Goal: Information Seeking & Learning: Learn about a topic

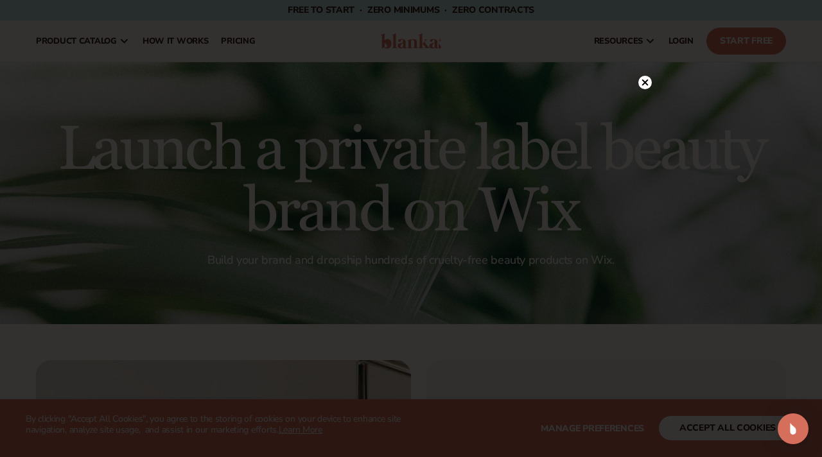
click at [647, 83] on circle at bounding box center [645, 82] width 13 height 13
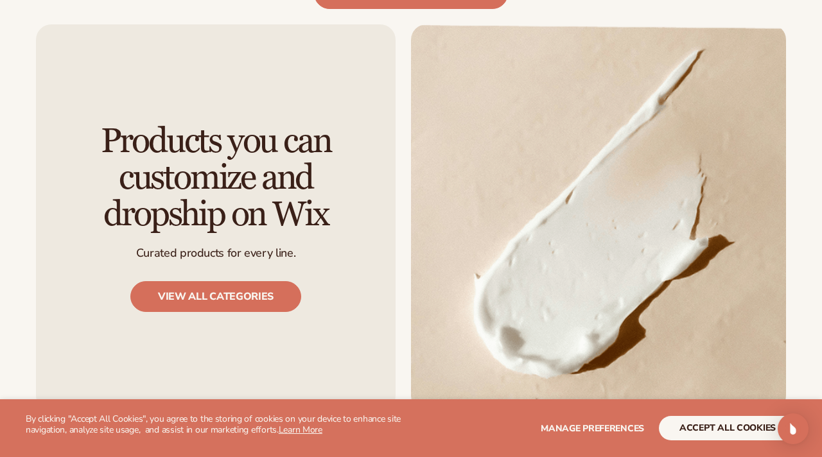
scroll to position [1150, 0]
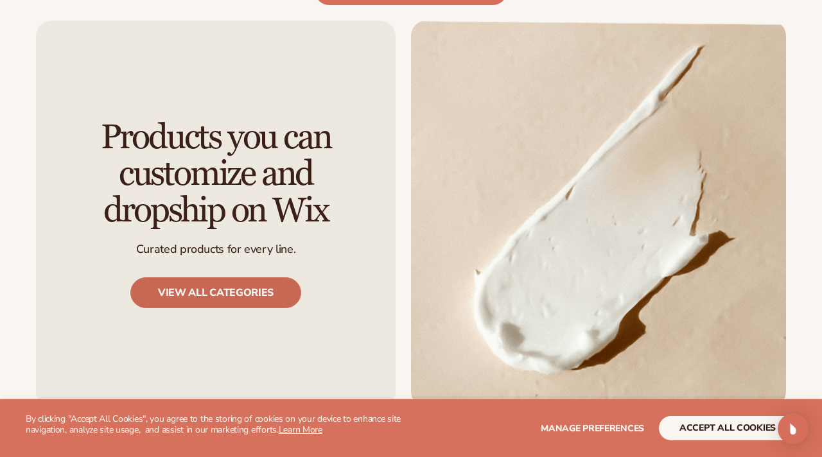
click at [201, 278] on link "View all categories" at bounding box center [215, 293] width 171 height 31
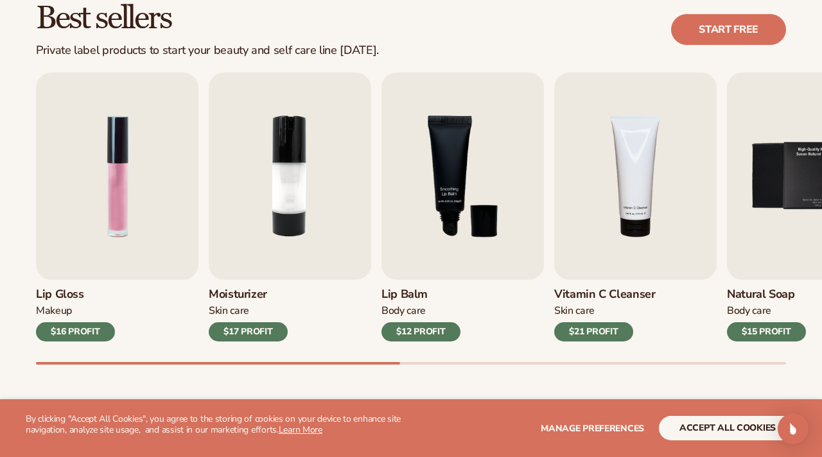
scroll to position [381, 0]
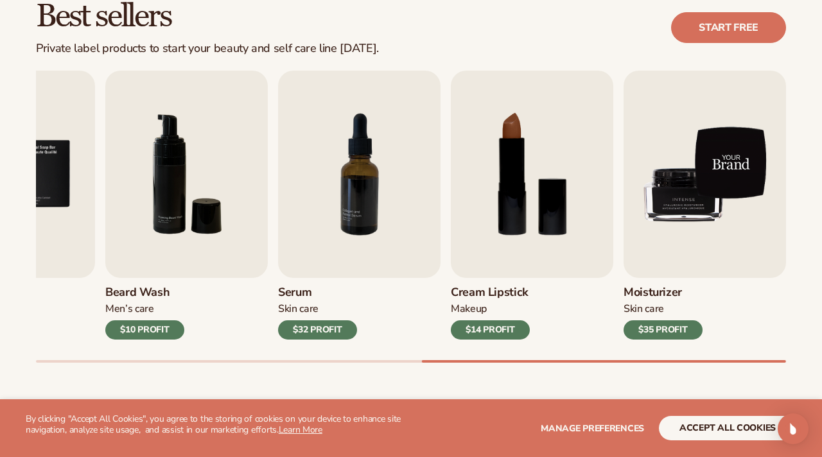
click at [698, 182] on img "9 / 9" at bounding box center [705, 174] width 163 height 207
click at [707, 216] on img "9 / 9" at bounding box center [705, 174] width 163 height 207
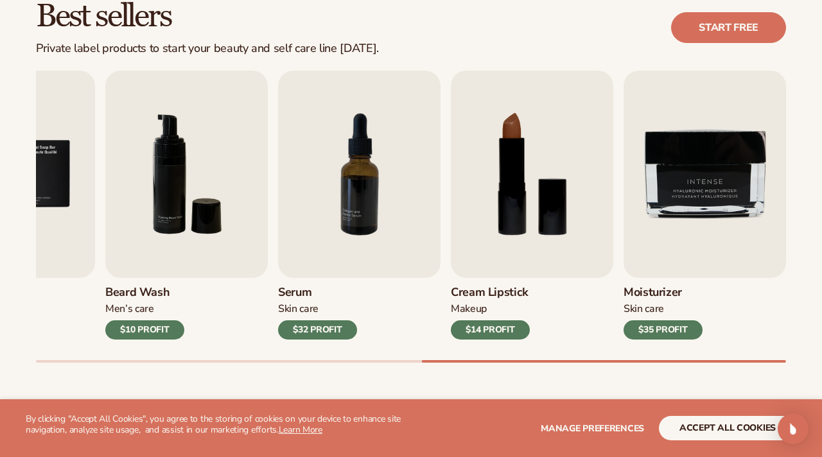
click at [672, 290] on h3 "Moisturizer" at bounding box center [663, 293] width 79 height 14
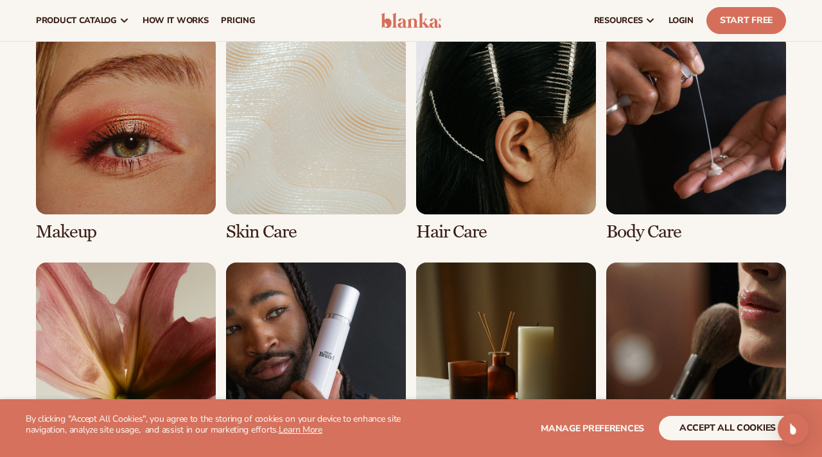
scroll to position [923, 0]
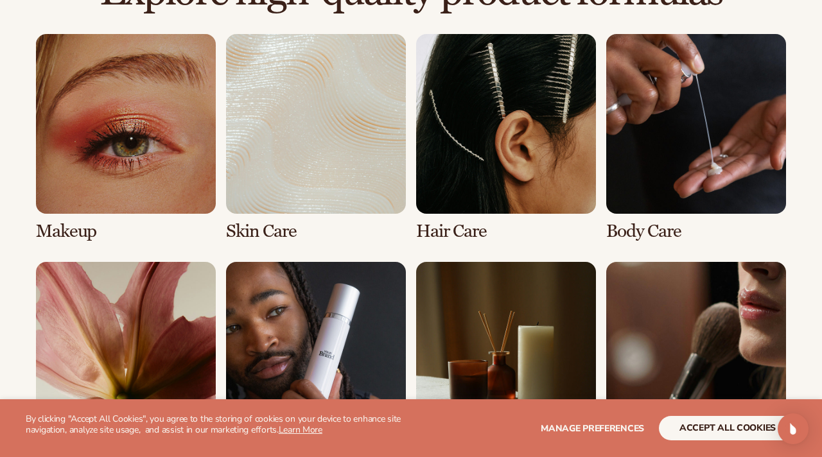
click at [282, 235] on link "2 / 8" at bounding box center [316, 137] width 180 height 207
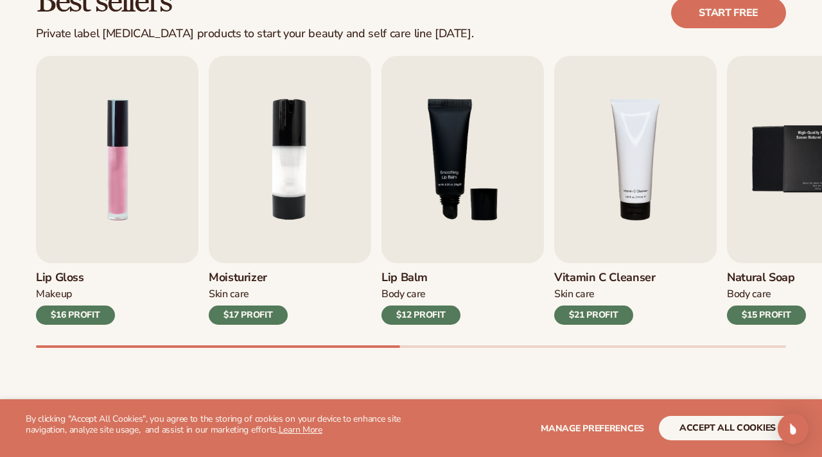
scroll to position [412, 0]
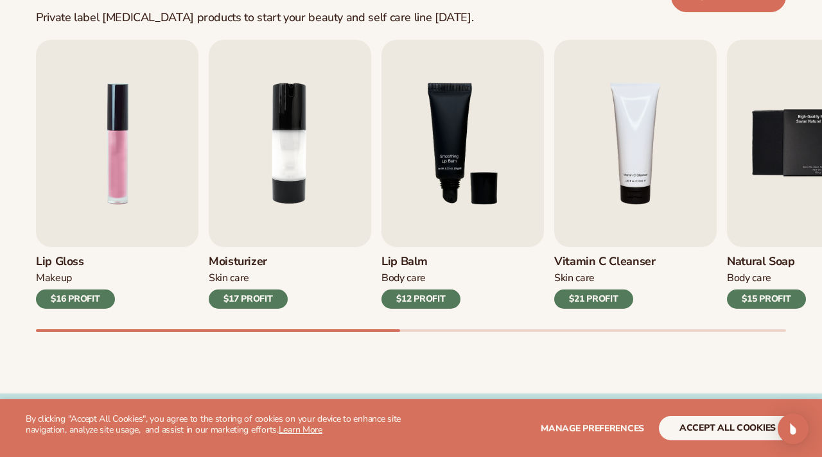
click at [440, 301] on div "$12 PROFIT" at bounding box center [421, 299] width 79 height 19
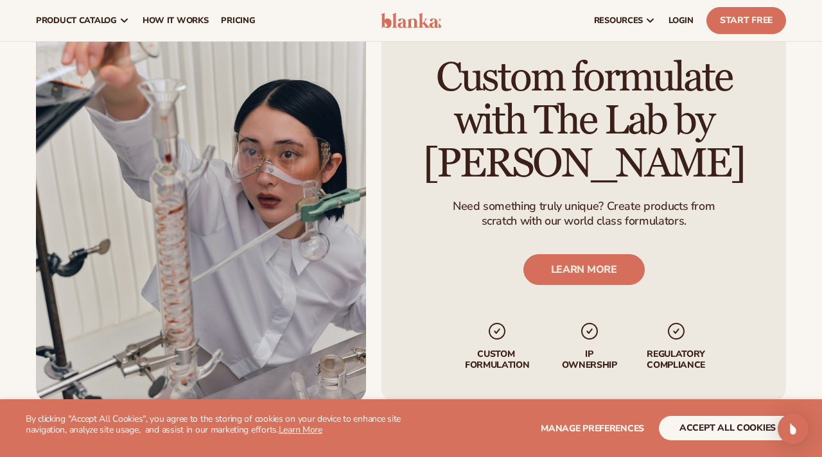
scroll to position [1503, 0]
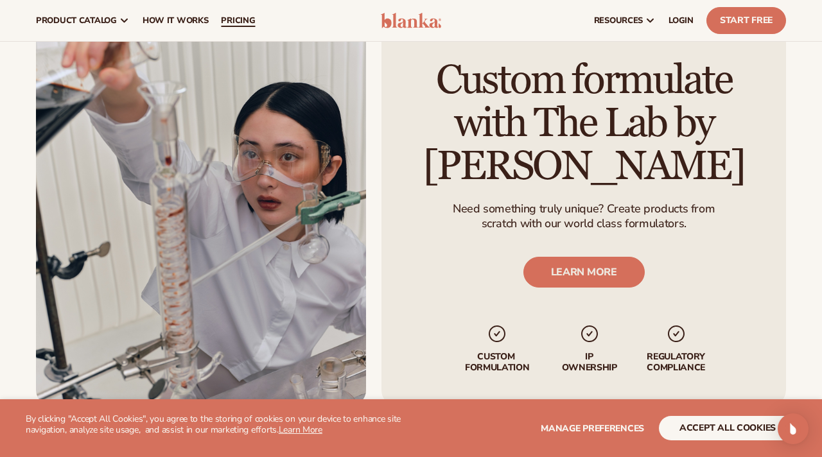
click at [237, 17] on span "pricing" at bounding box center [238, 20] width 34 height 10
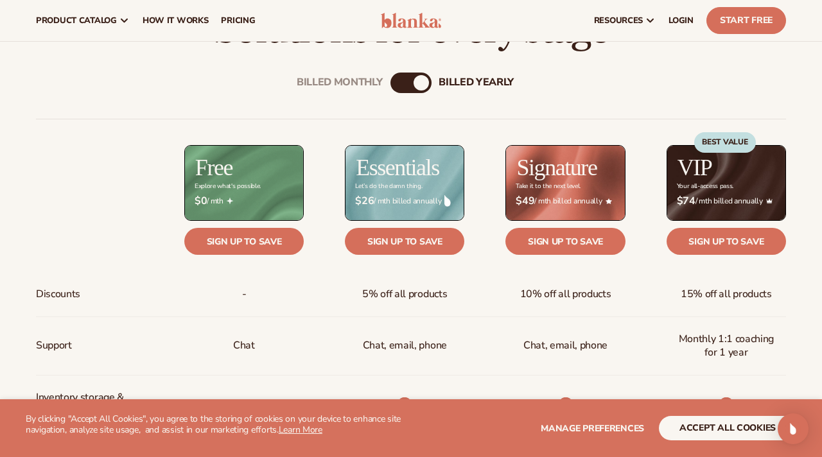
scroll to position [382, 0]
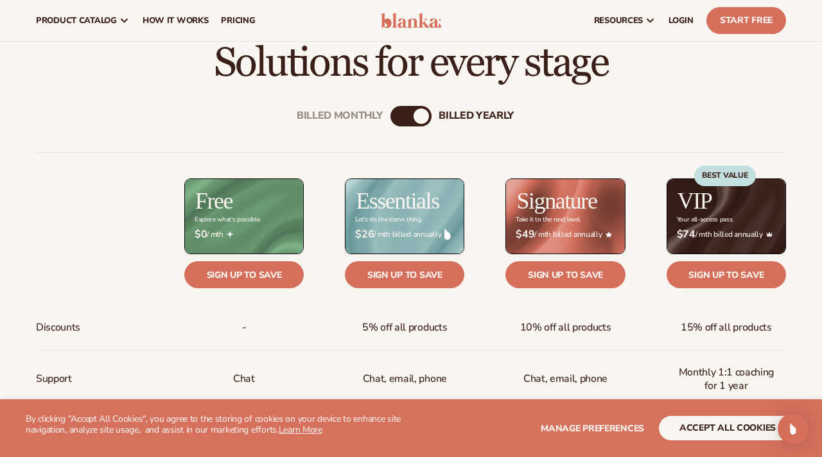
click at [414, 116] on div "billed Yearly" at bounding box center [421, 116] width 15 height 15
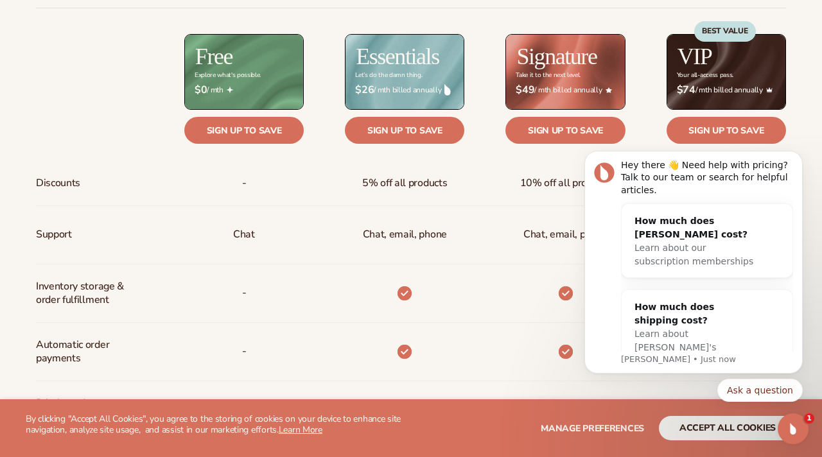
scroll to position [0, 0]
click at [797, 154] on icon "Dismiss notification" at bounding box center [799, 154] width 7 height 7
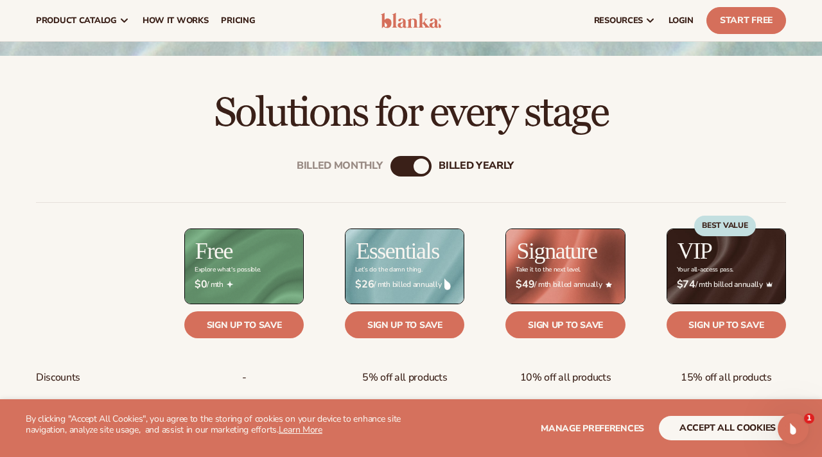
scroll to position [331, 0]
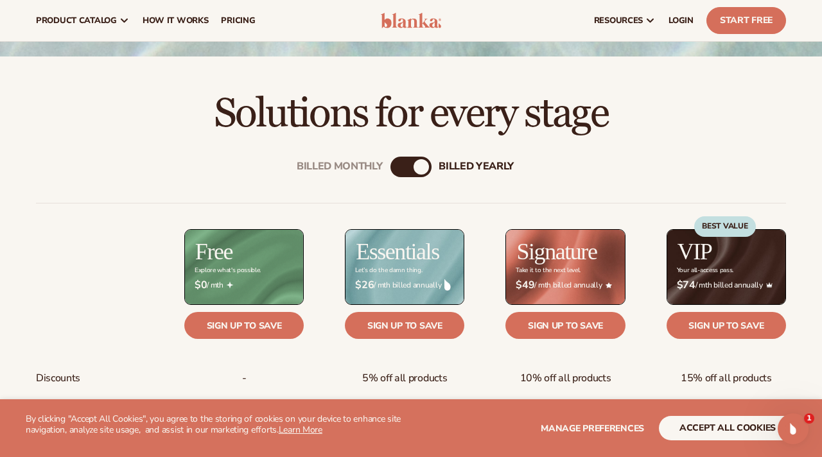
click at [411, 166] on div "Billed Monthly billed Yearly" at bounding box center [411, 167] width 41 height 21
click at [425, 167] on div "billed Yearly" at bounding box center [421, 166] width 15 height 15
click at [402, 170] on div "Billed Monthly" at bounding box center [398, 166] width 15 height 15
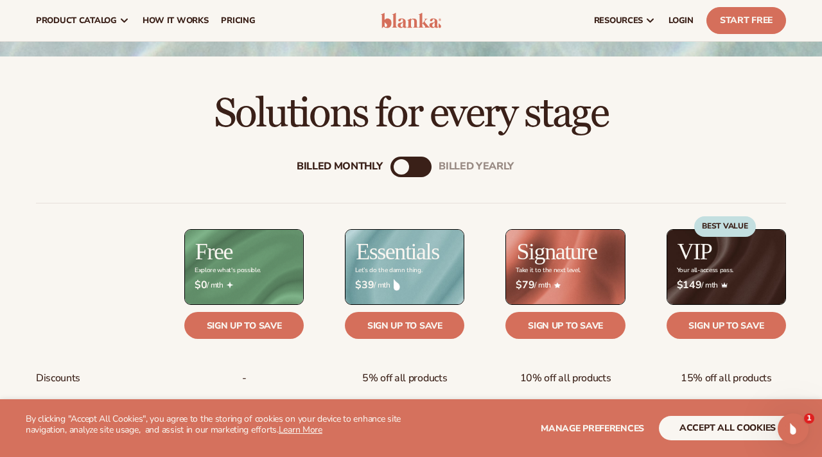
click at [426, 169] on div "billed Yearly" at bounding box center [423, 166] width 15 height 15
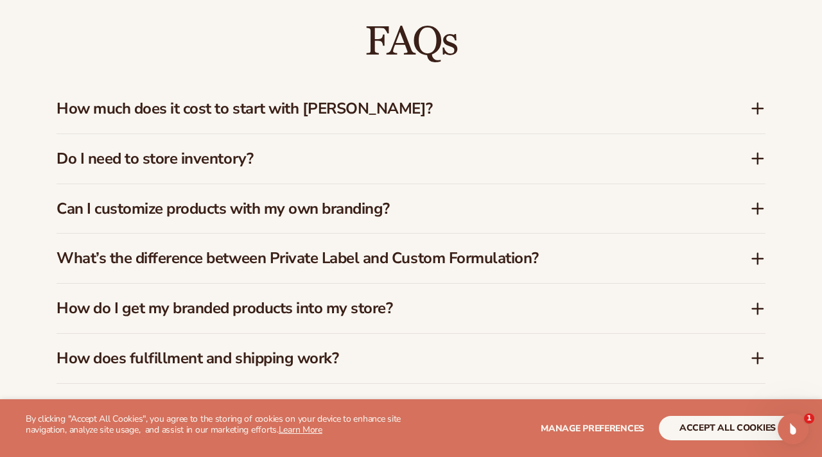
scroll to position [1799, 0]
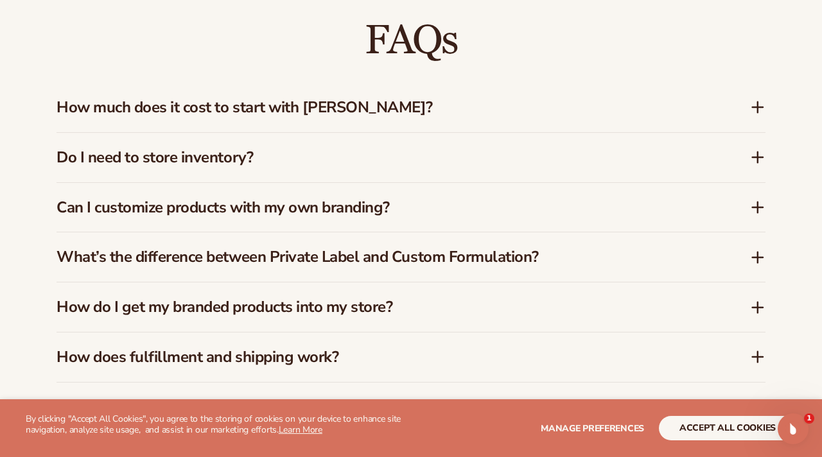
click at [750, 105] on icon at bounding box center [757, 107] width 15 height 15
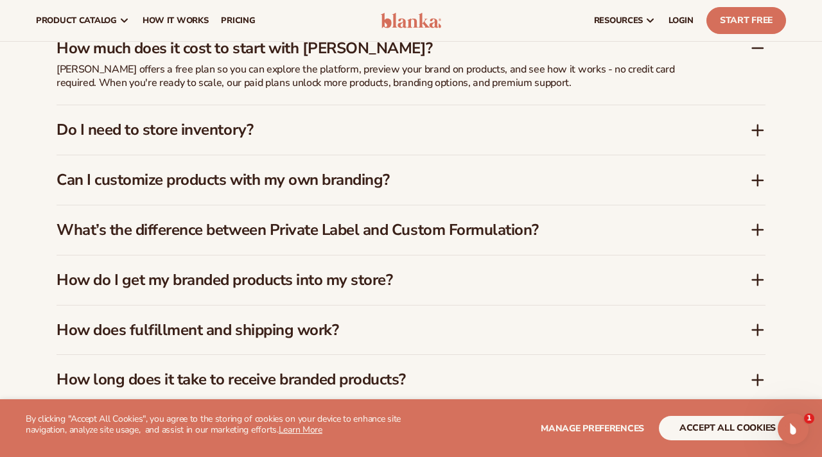
scroll to position [1840, 0]
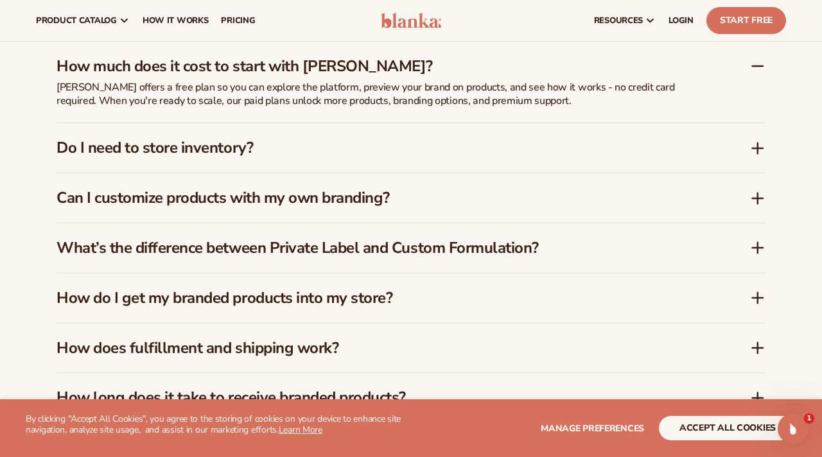
click at [759, 200] on icon at bounding box center [757, 198] width 15 height 15
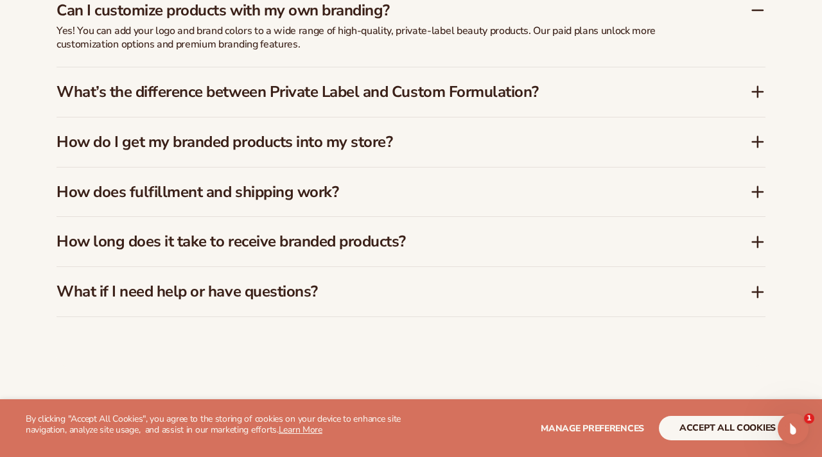
scroll to position [1997, 0]
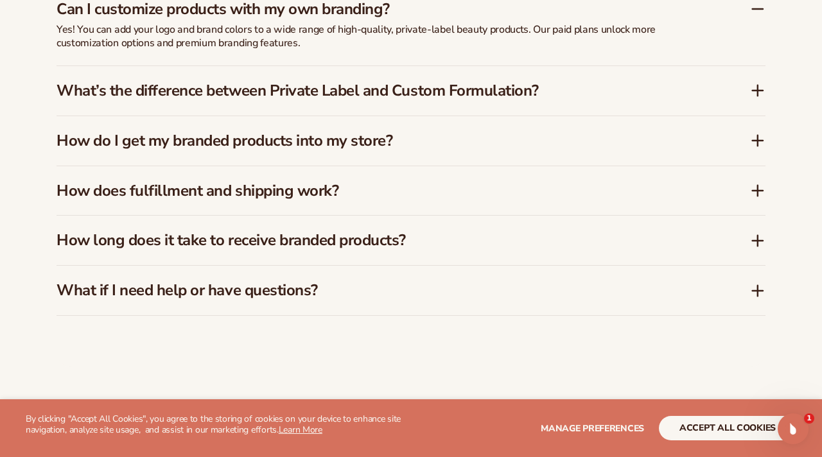
click at [759, 92] on icon at bounding box center [757, 90] width 15 height 15
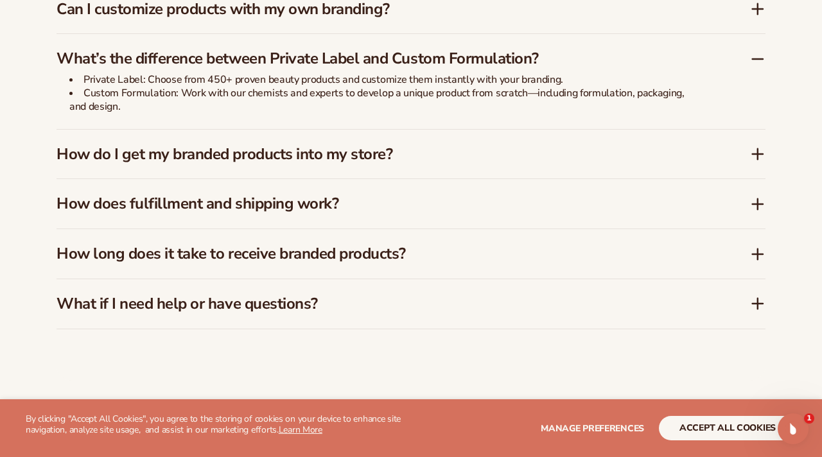
click at [760, 157] on icon at bounding box center [757, 153] width 15 height 15
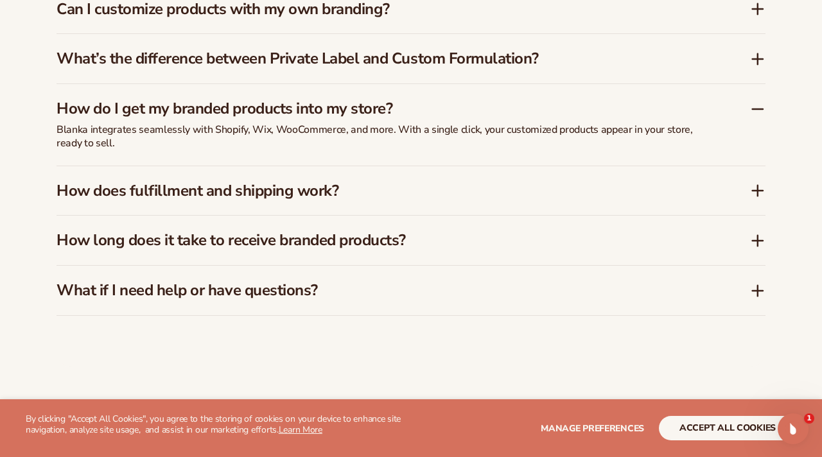
click at [756, 188] on icon at bounding box center [757, 190] width 15 height 15
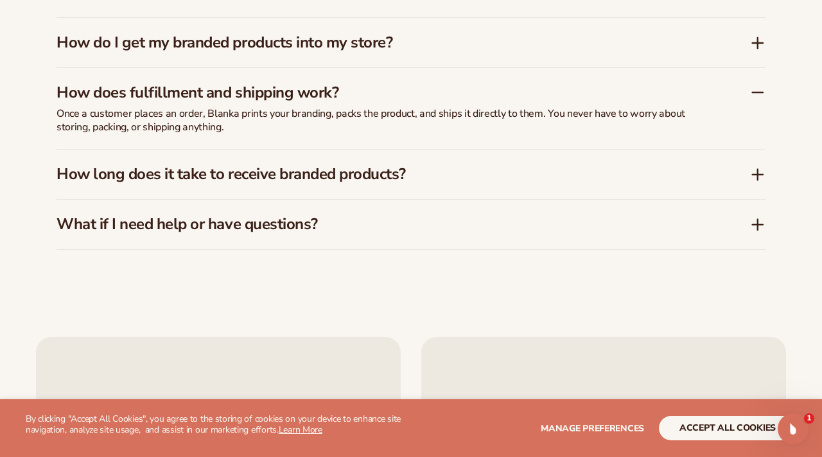
scroll to position [2067, 0]
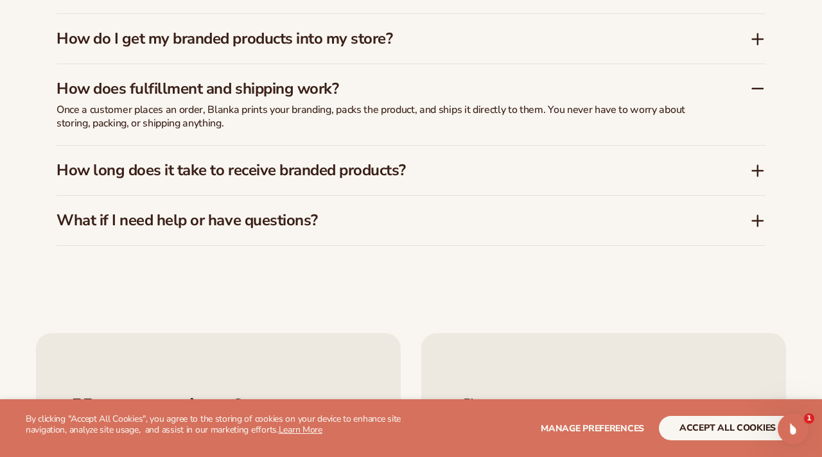
click at [758, 175] on icon at bounding box center [758, 171] width 0 height 10
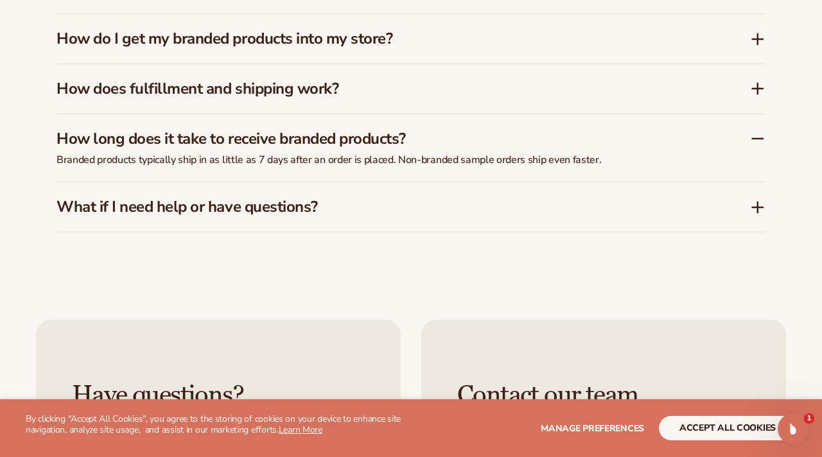
click at [758, 204] on icon at bounding box center [758, 207] width 0 height 10
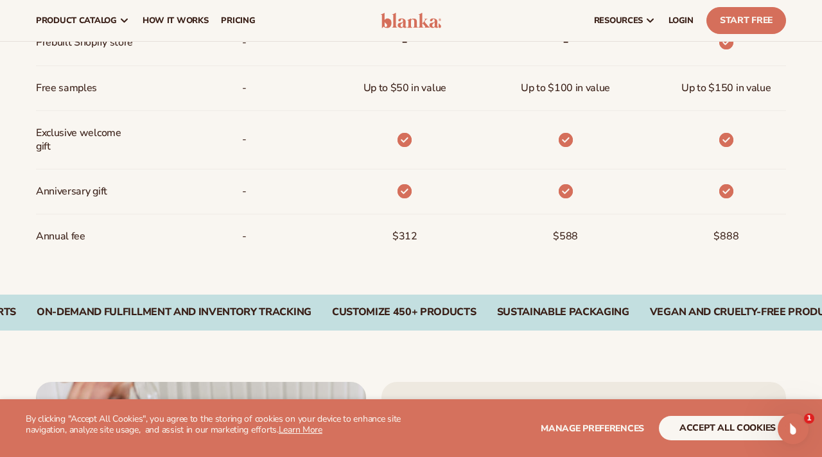
scroll to position [134, 0]
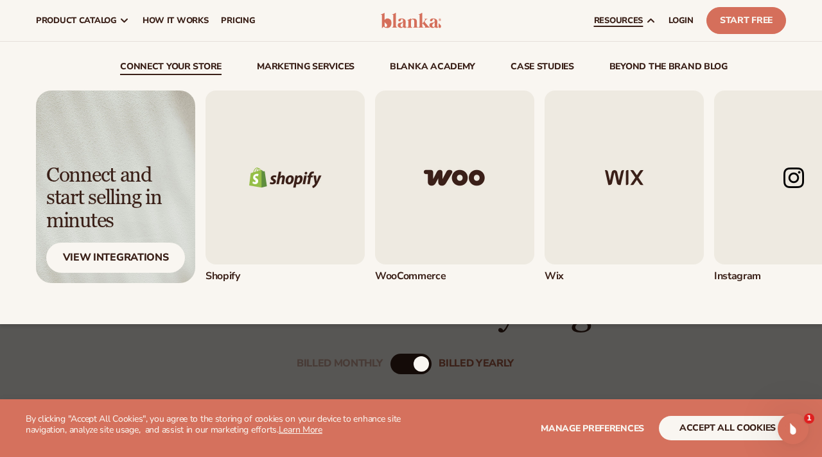
click at [643, 21] on link "resources" at bounding box center [625, 20] width 75 height 41
click at [291, 197] on img "1 / 5" at bounding box center [285, 178] width 159 height 174
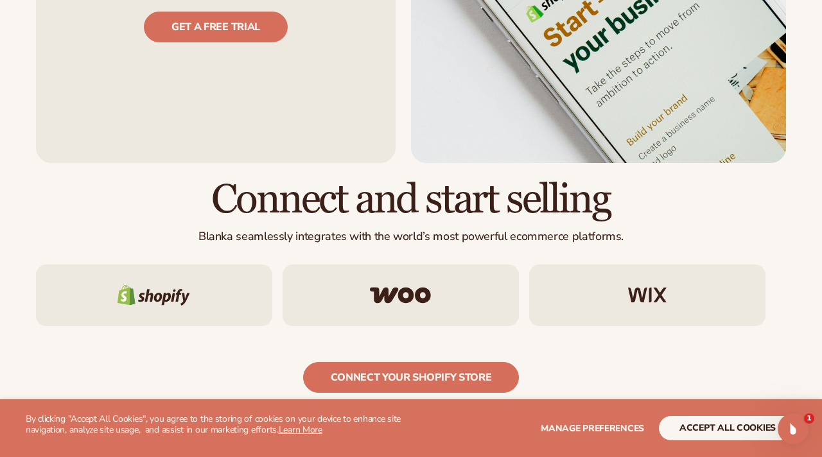
scroll to position [1179, 0]
click at [655, 264] on div at bounding box center [647, 295] width 236 height 62
click at [646, 287] on img at bounding box center [647, 294] width 39 height 15
